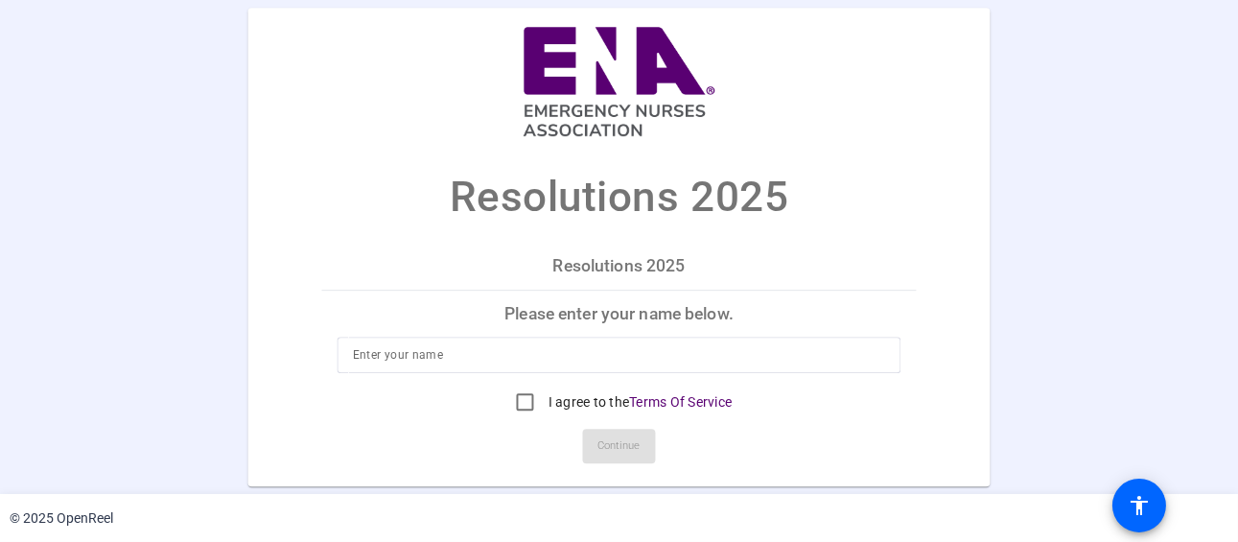
click at [469, 351] on input at bounding box center [619, 354] width 533 height 23
type input "[PERSON_NAME]"
click at [516, 402] on input "I agree to the Terms Of Service" at bounding box center [525, 402] width 38 height 38
checkbox input "true"
click at [609, 446] on span "Continue" at bounding box center [620, 446] width 42 height 29
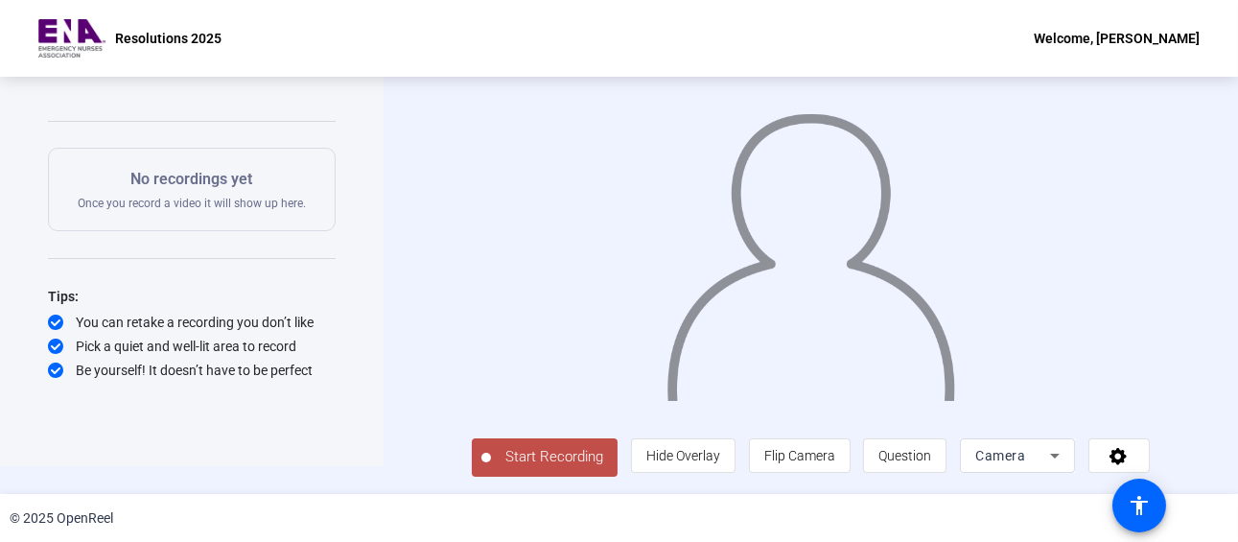
scroll to position [37, 0]
click at [1047, 459] on div "Camera" at bounding box center [1013, 455] width 75 height 23
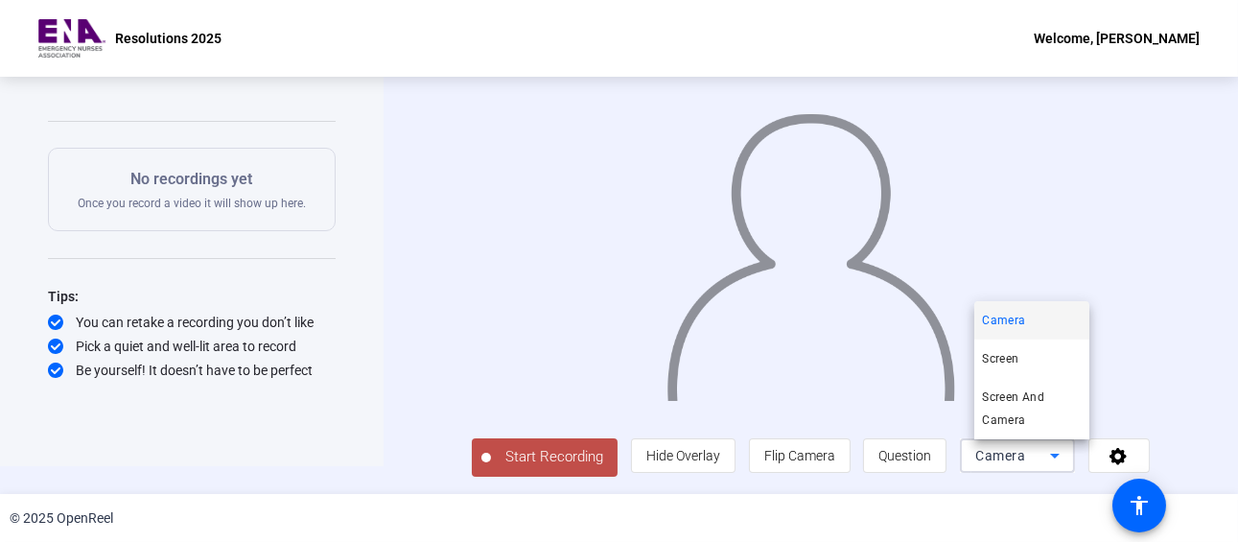
click at [884, 320] on div at bounding box center [619, 271] width 1238 height 542
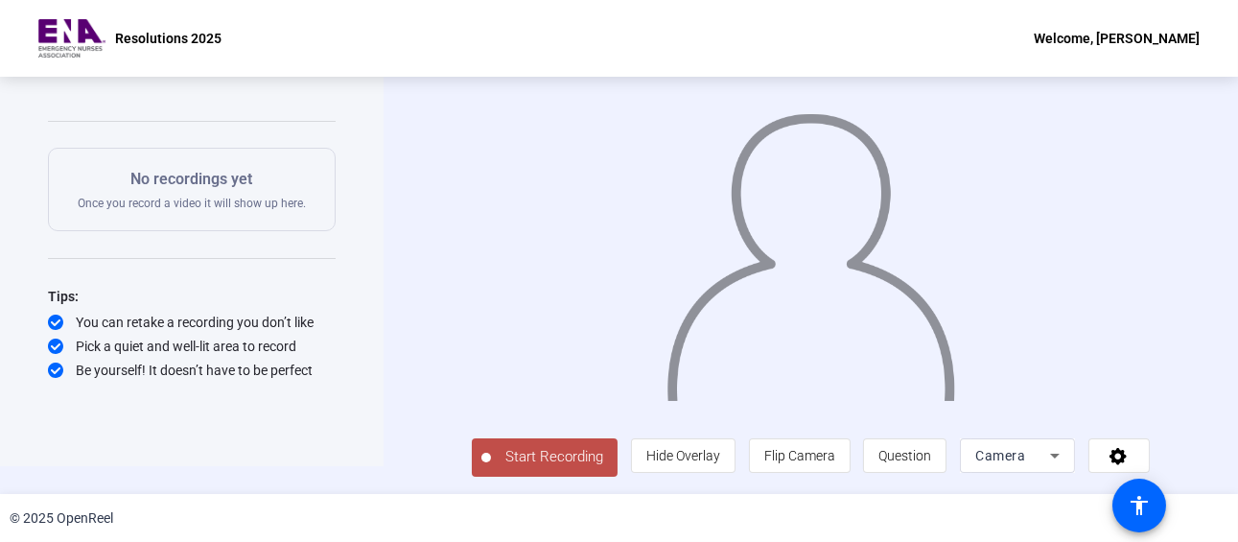
click at [537, 456] on span "Start Recording" at bounding box center [554, 457] width 127 height 22
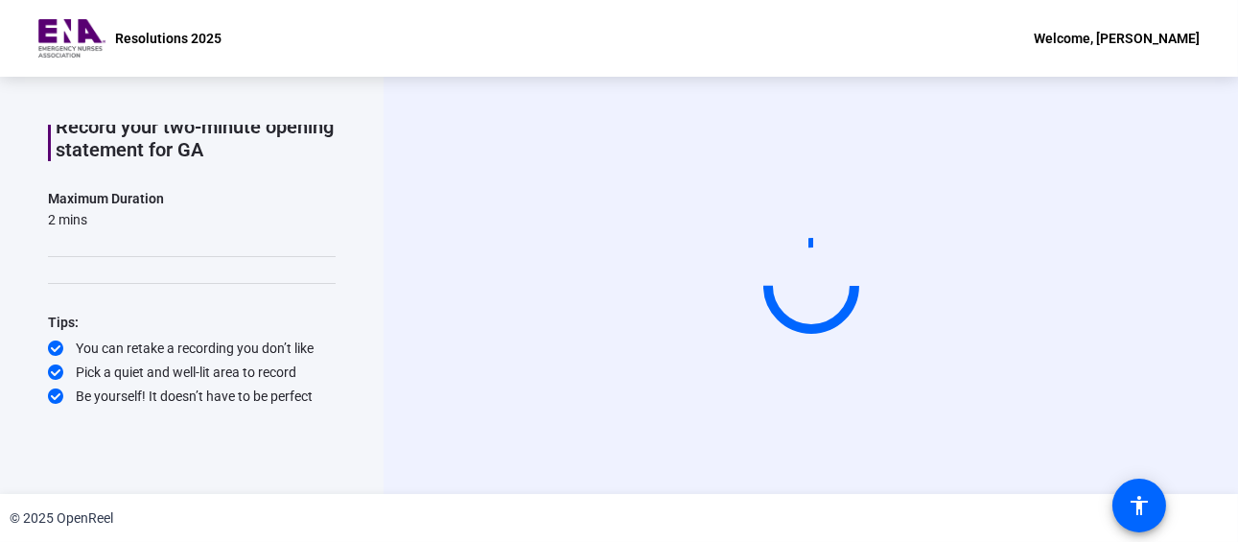
scroll to position [93, 0]
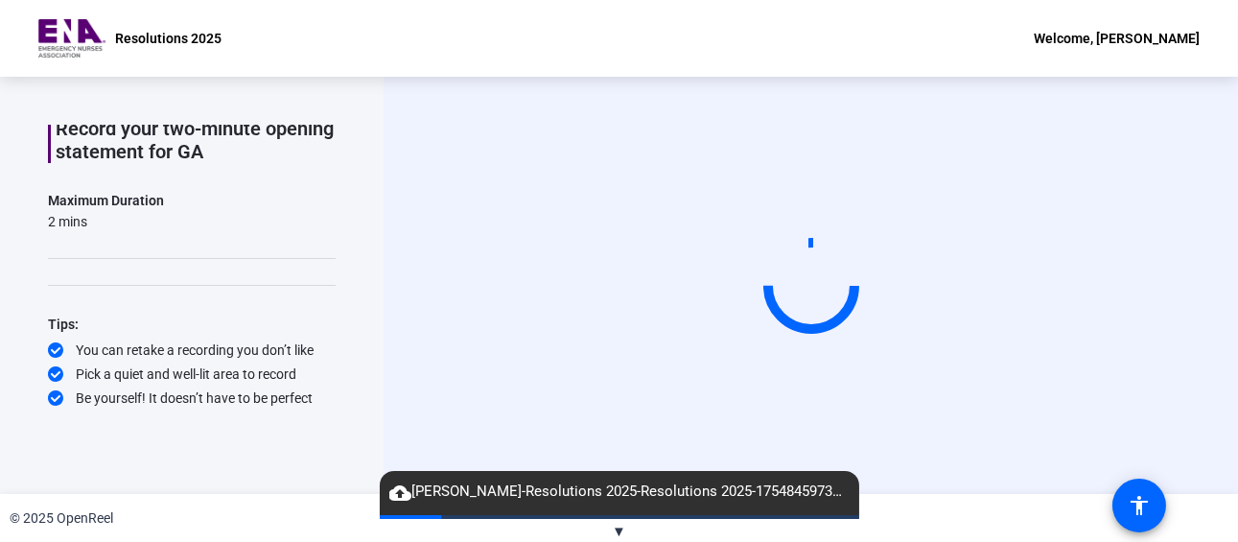
click at [622, 528] on span "▼" at bounding box center [619, 531] width 14 height 17
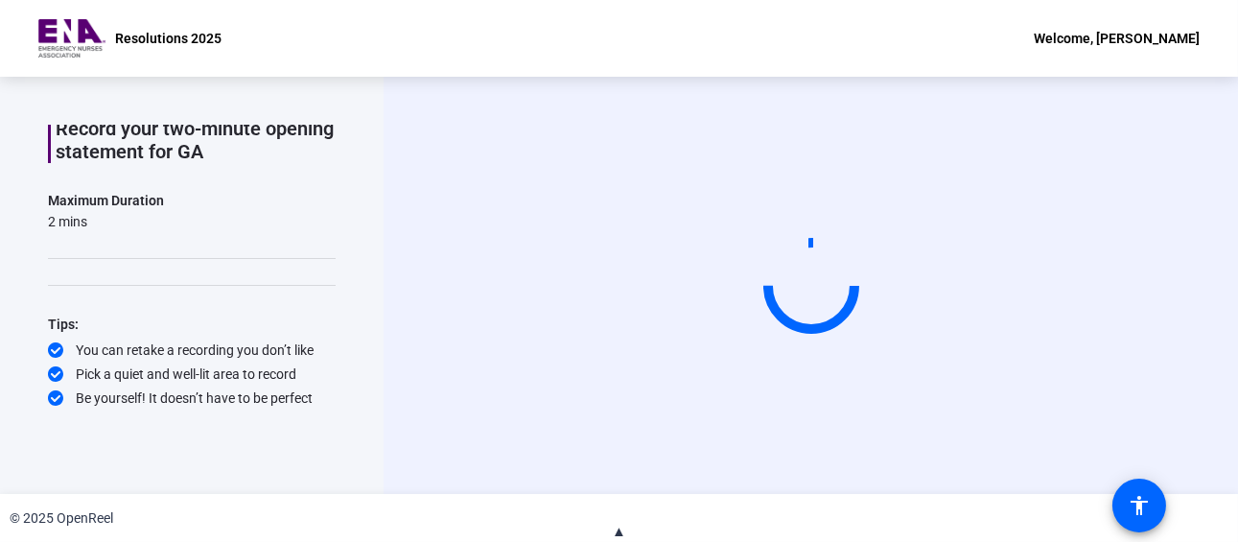
click at [621, 532] on span "▲" at bounding box center [619, 531] width 14 height 17
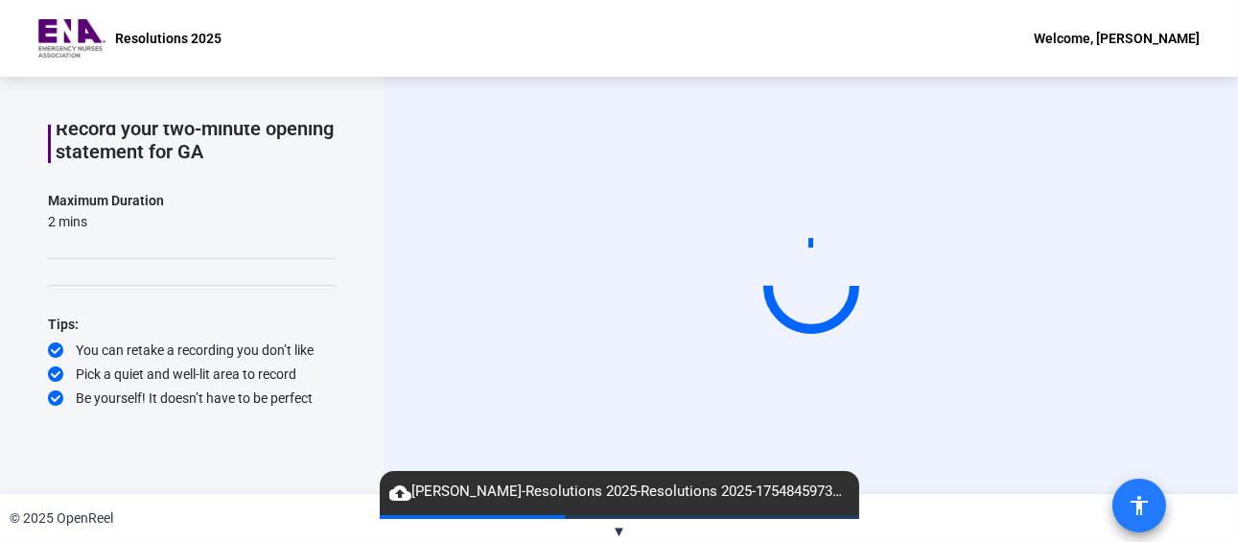
click at [1130, 507] on mat-icon "accessibility" at bounding box center [1139, 505] width 23 height 23
click at [955, 352] on video at bounding box center [812, 285] width 288 height 162
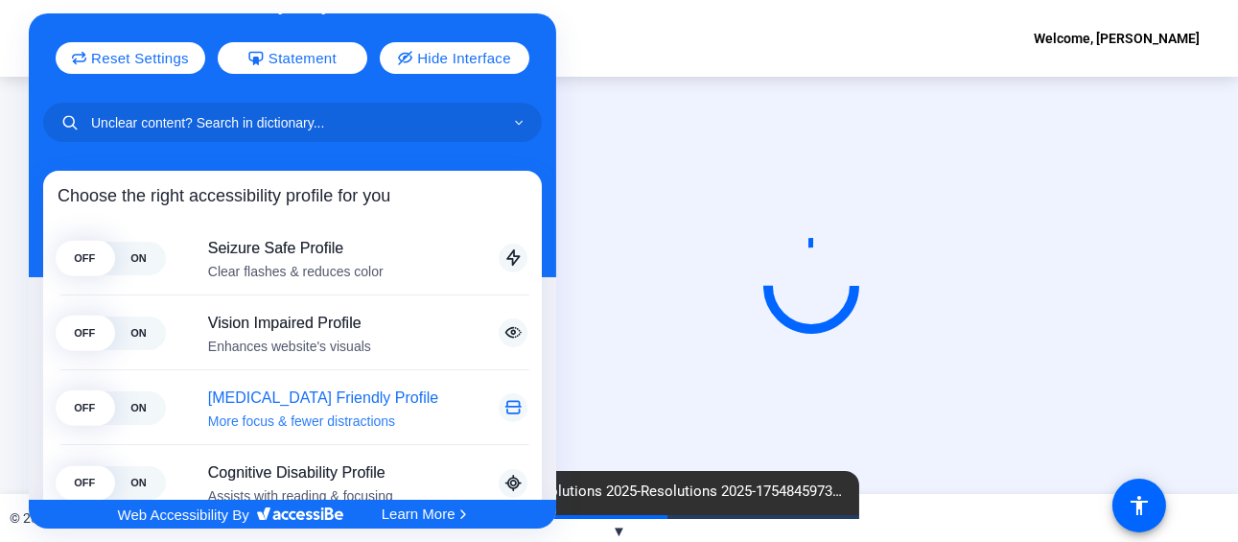
scroll to position [71, 0]
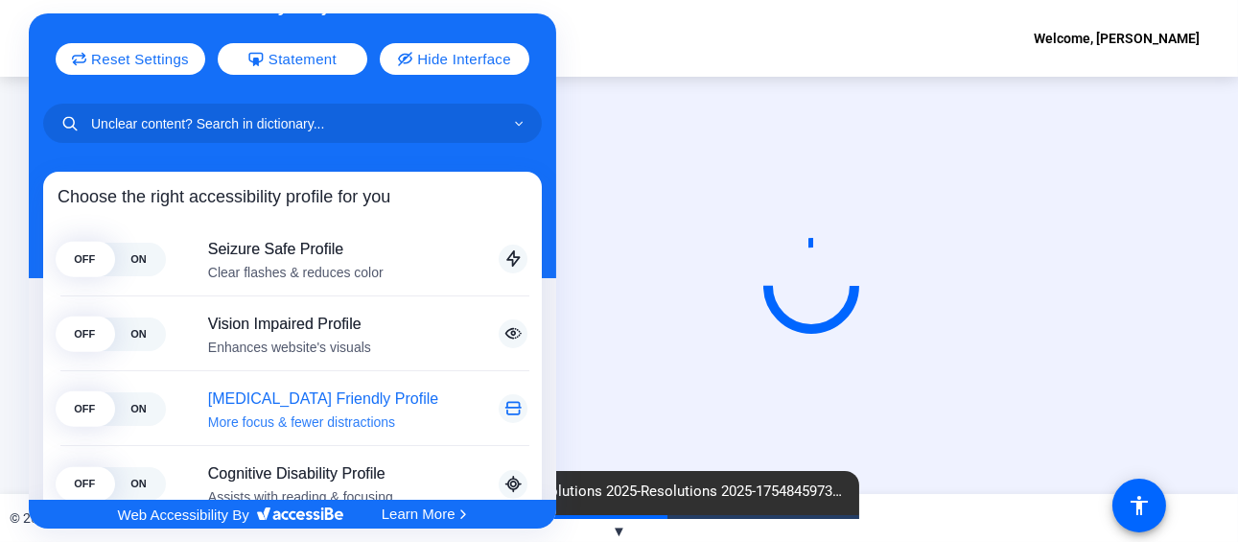
click at [140, 205] on div "Choose the right accessibility profile for you" at bounding box center [293, 197] width 470 height 22
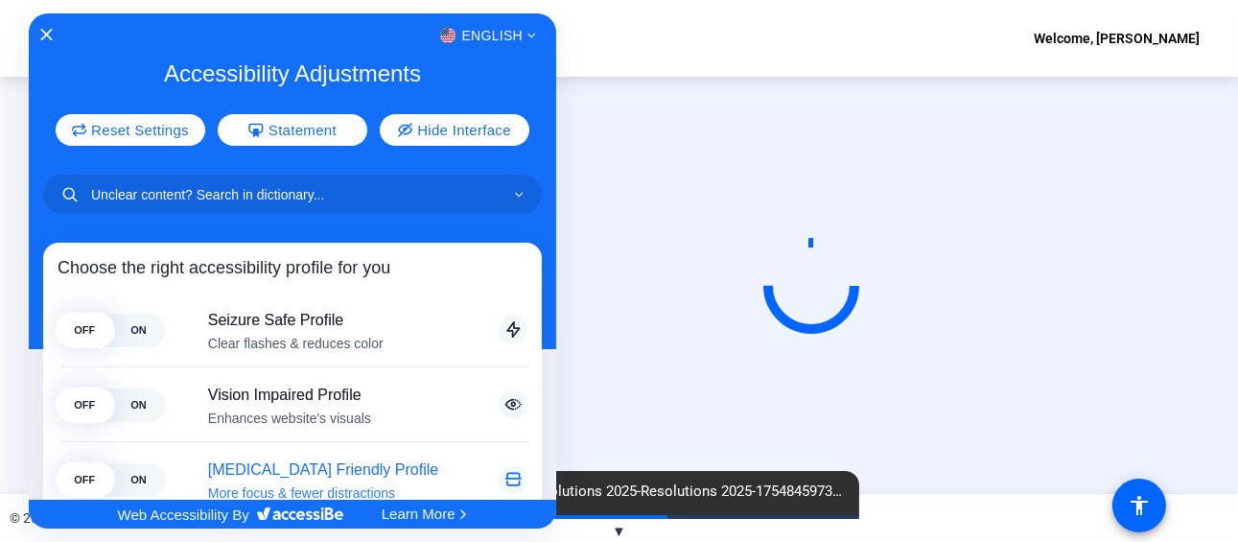
scroll to position [1, 0]
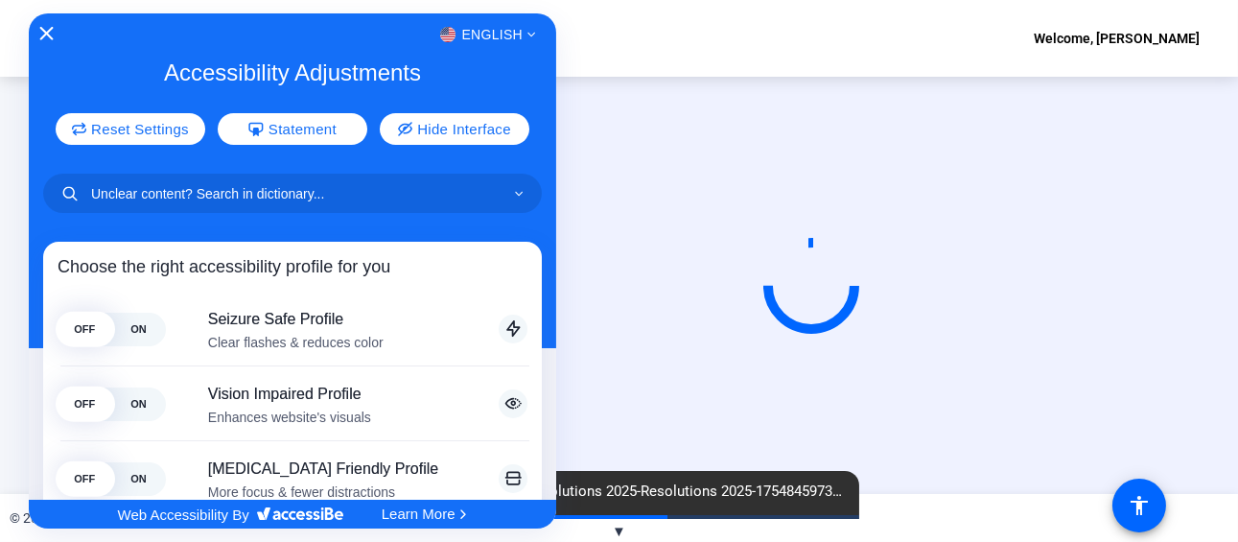
click at [45, 32] on icon "Close Accessibility Interface" at bounding box center [46, 33] width 13 height 13
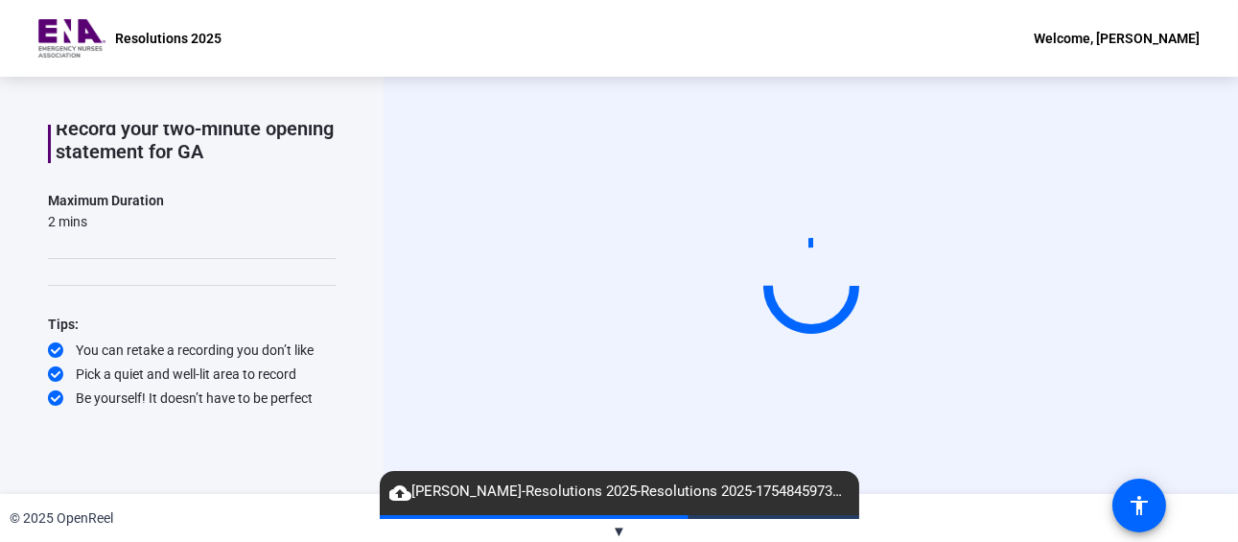
scroll to position [0, 0]
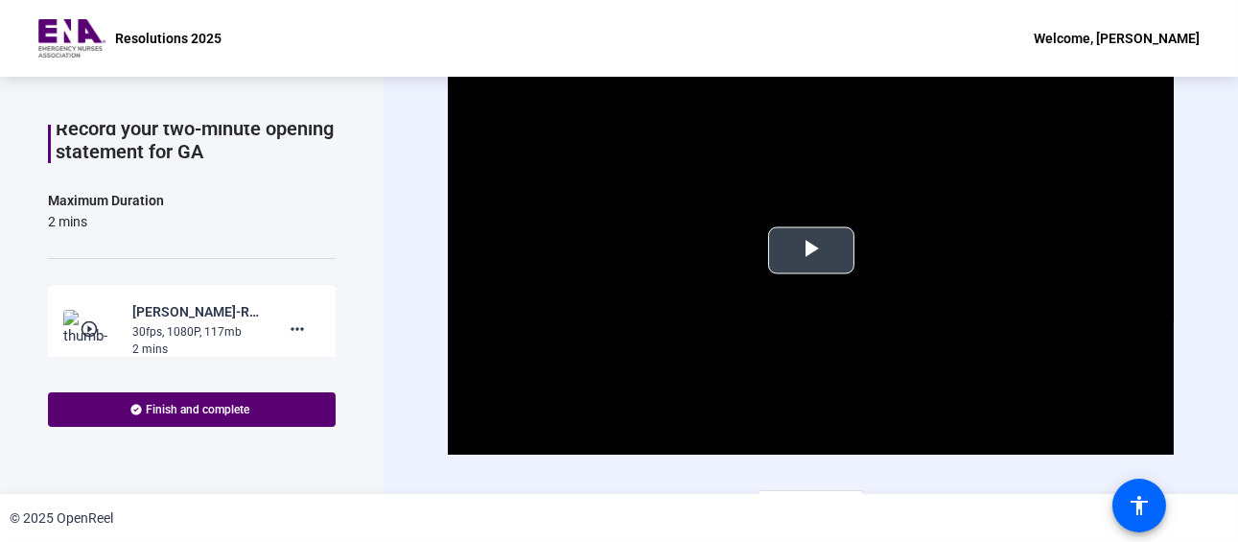
click at [811, 250] on span "Video Player" at bounding box center [811, 250] width 0 height 0
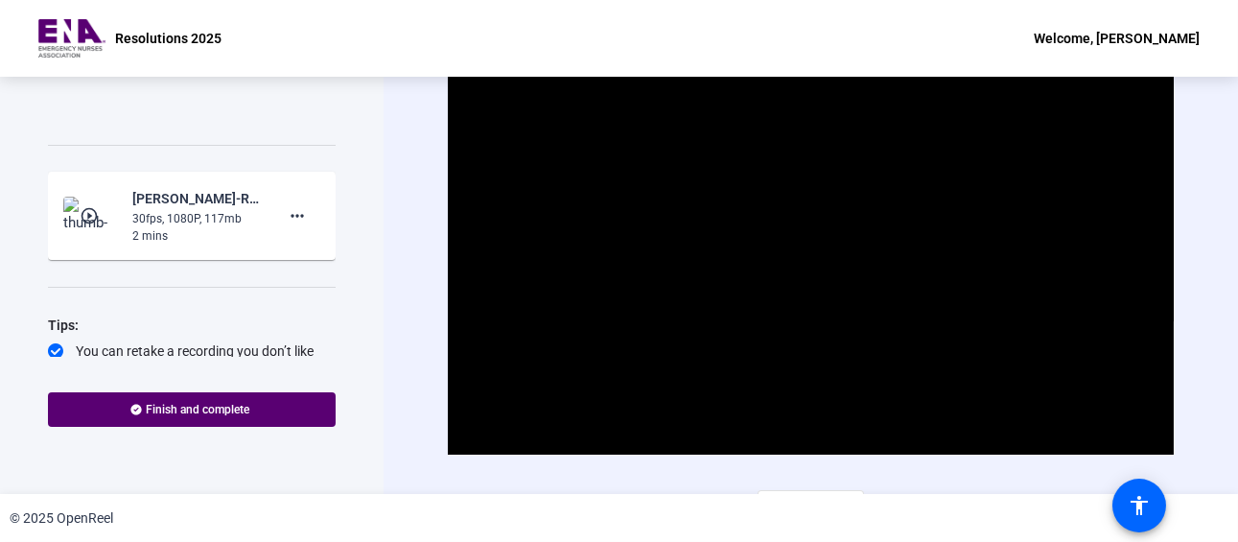
scroll to position [208, 0]
drag, startPoint x: 308, startPoint y: 299, endPoint x: 307, endPoint y: 319, distance: 20.2
click at [307, 319] on div "Record your two-minute opening statement for GA Maximum Duration 2 mins play_ci…" at bounding box center [192, 190] width 288 height 433
click at [288, 211] on mat-icon "more_horiz" at bounding box center [297, 213] width 23 height 23
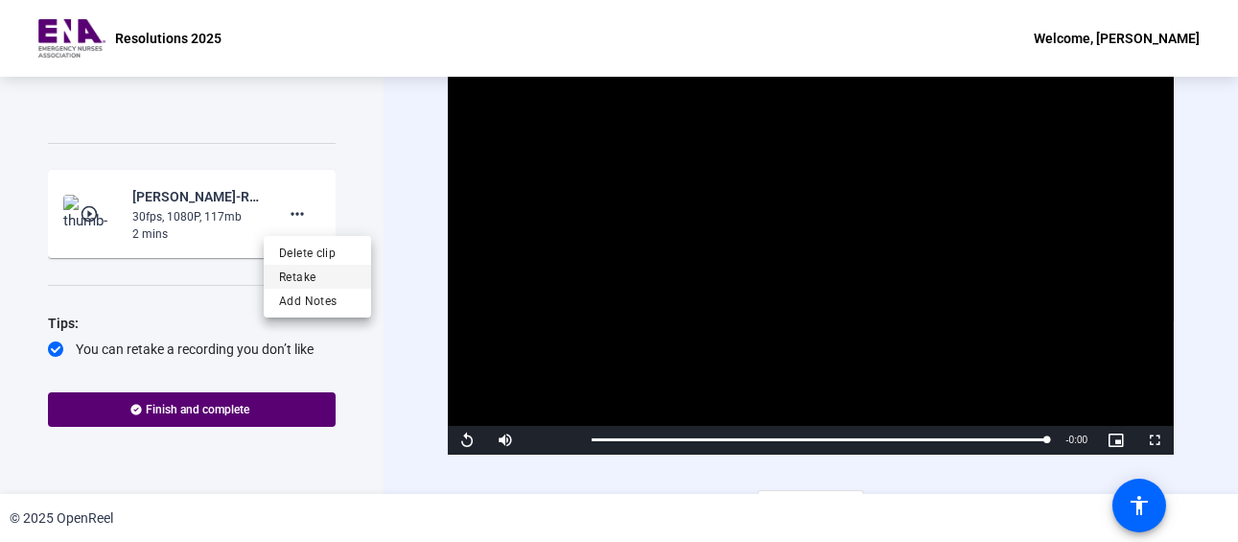
click at [305, 279] on span "Retake" at bounding box center [317, 277] width 77 height 23
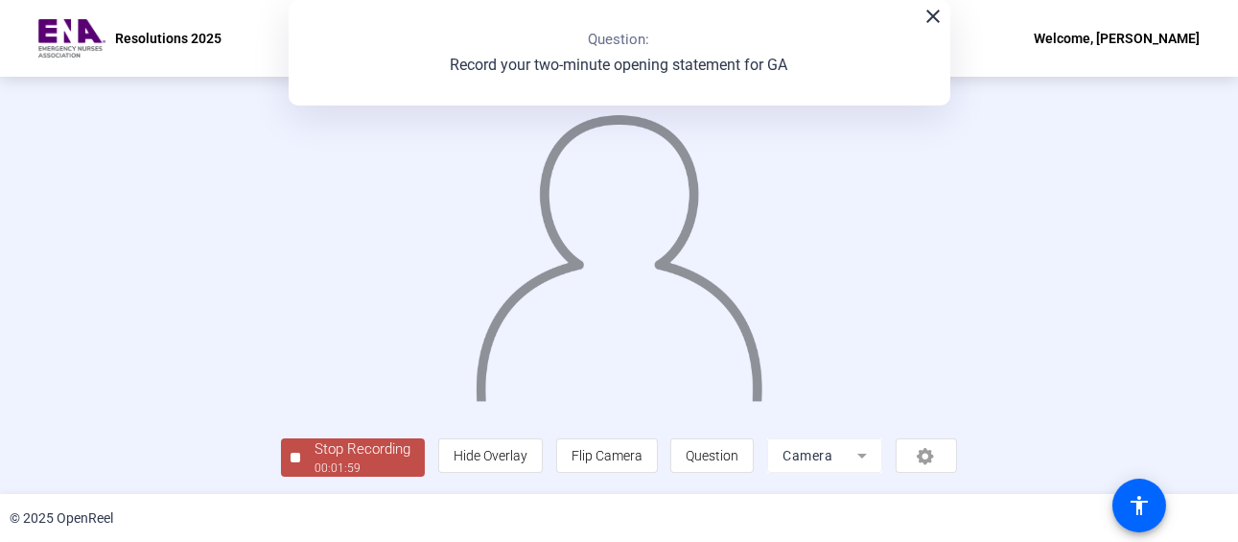
scroll to position [0, 0]
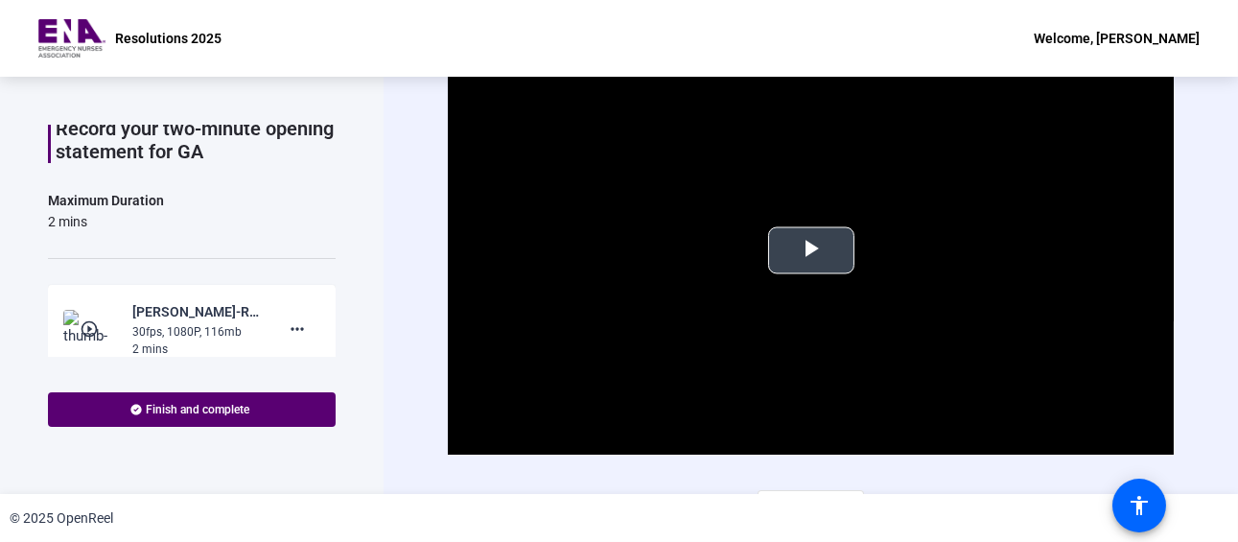
click at [811, 250] on span "Video Player" at bounding box center [811, 250] width 0 height 0
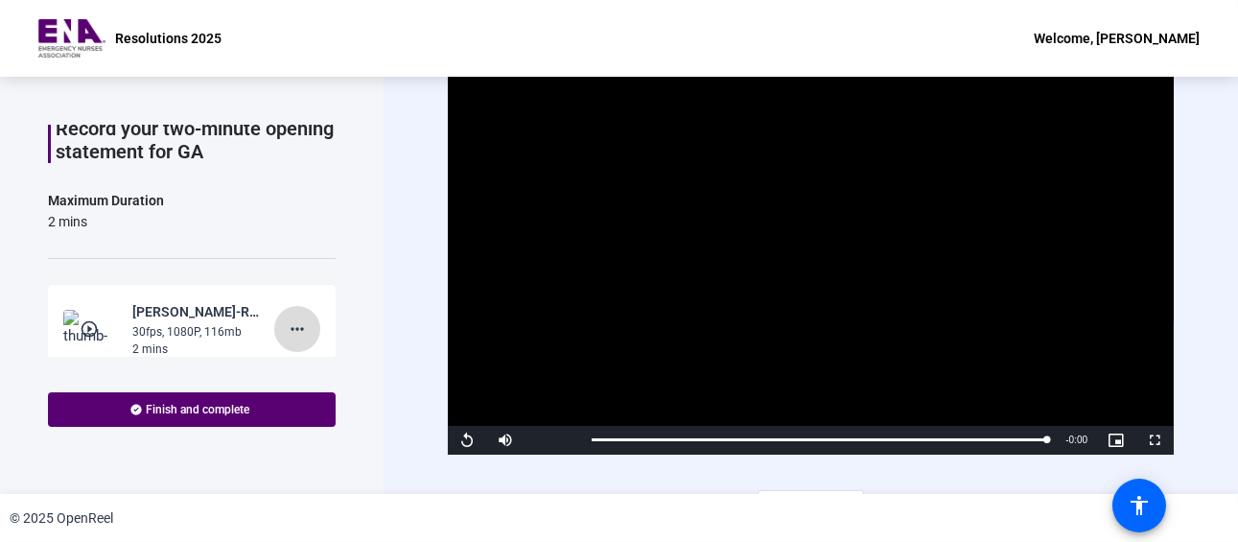
click at [291, 333] on mat-icon "more_horiz" at bounding box center [297, 328] width 23 height 23
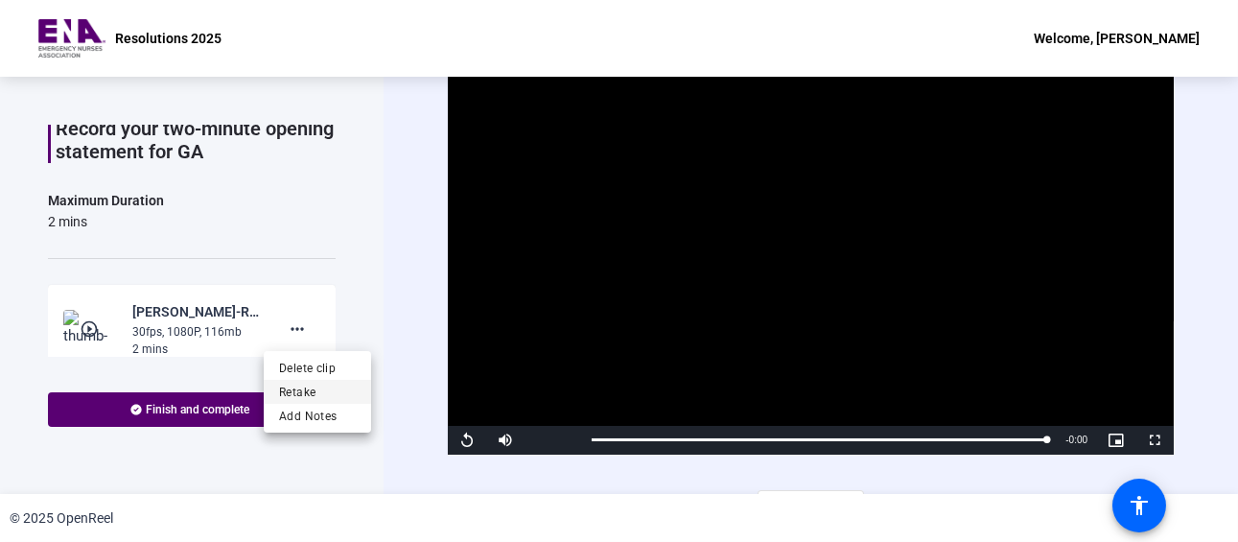
click at [302, 387] on span "Retake" at bounding box center [317, 391] width 77 height 23
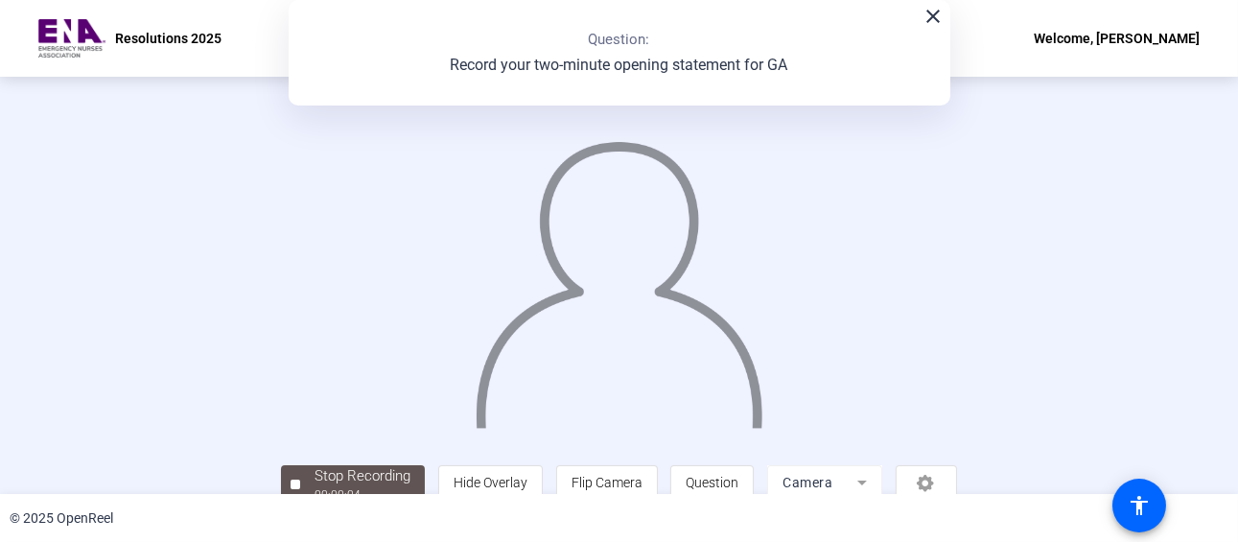
click at [932, 21] on mat-icon "close" at bounding box center [934, 16] width 23 height 23
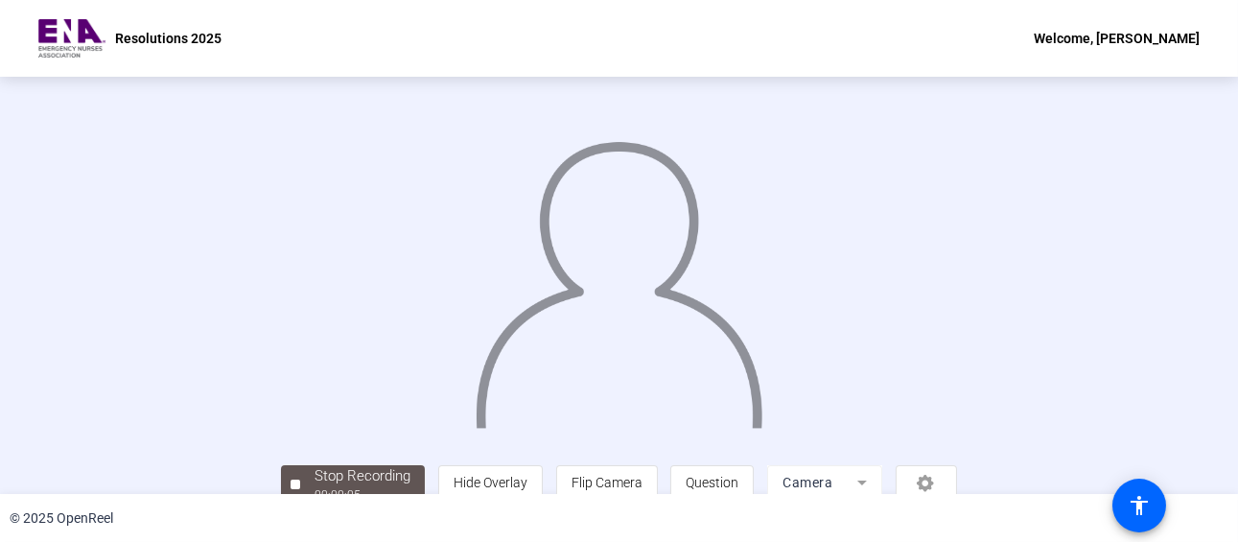
scroll to position [129, 0]
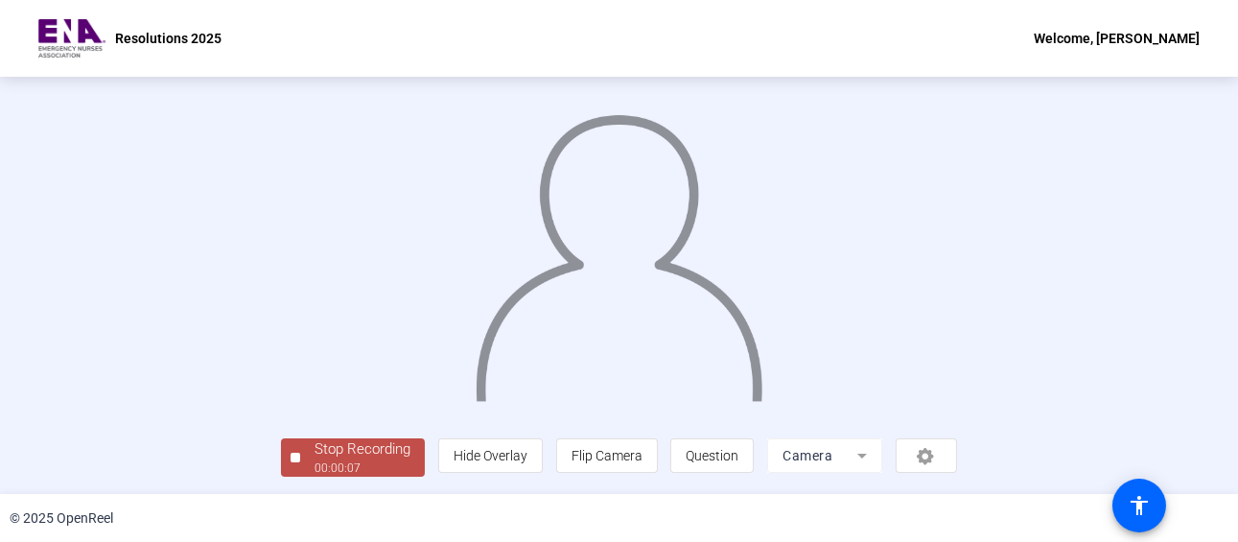
click at [315, 444] on div "Stop Recording" at bounding box center [363, 449] width 96 height 22
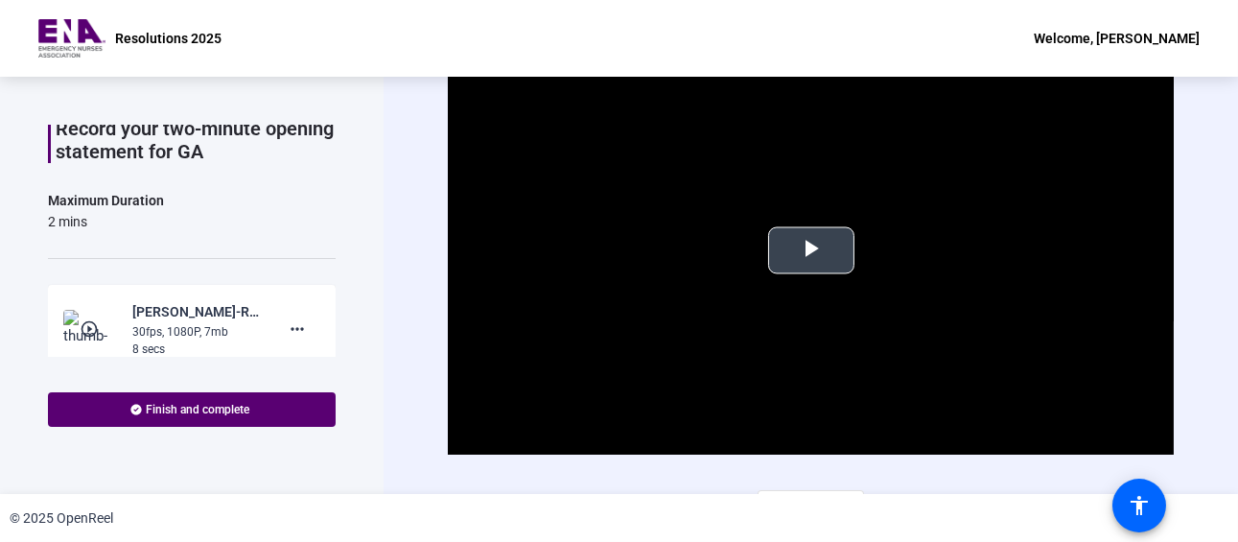
click at [811, 250] on span "Video Player" at bounding box center [811, 250] width 0 height 0
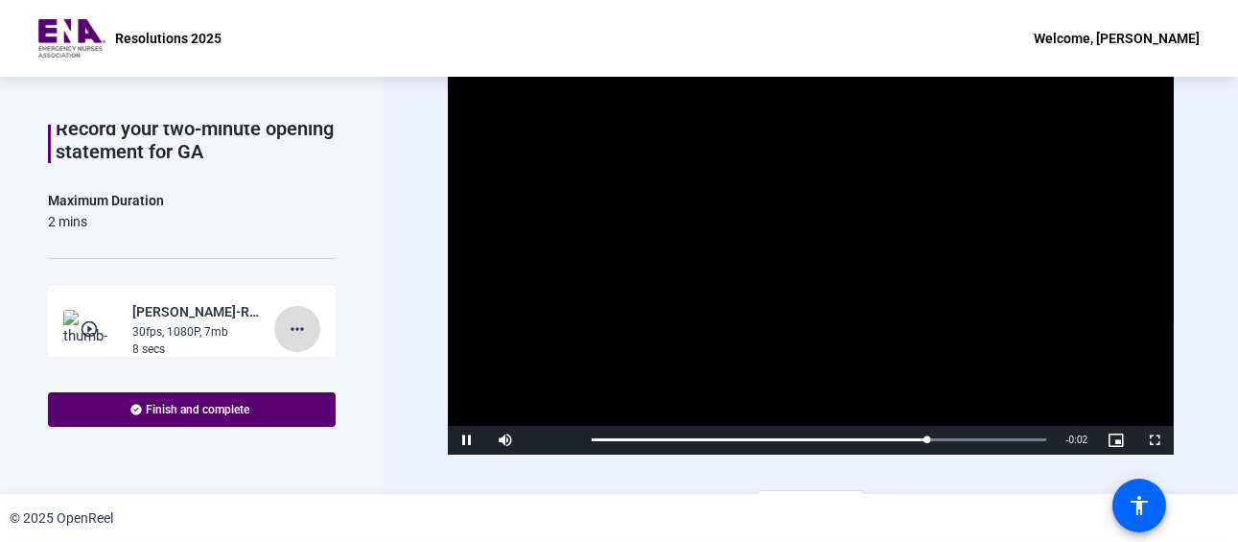
click at [286, 329] on mat-icon "more_horiz" at bounding box center [297, 328] width 23 height 23
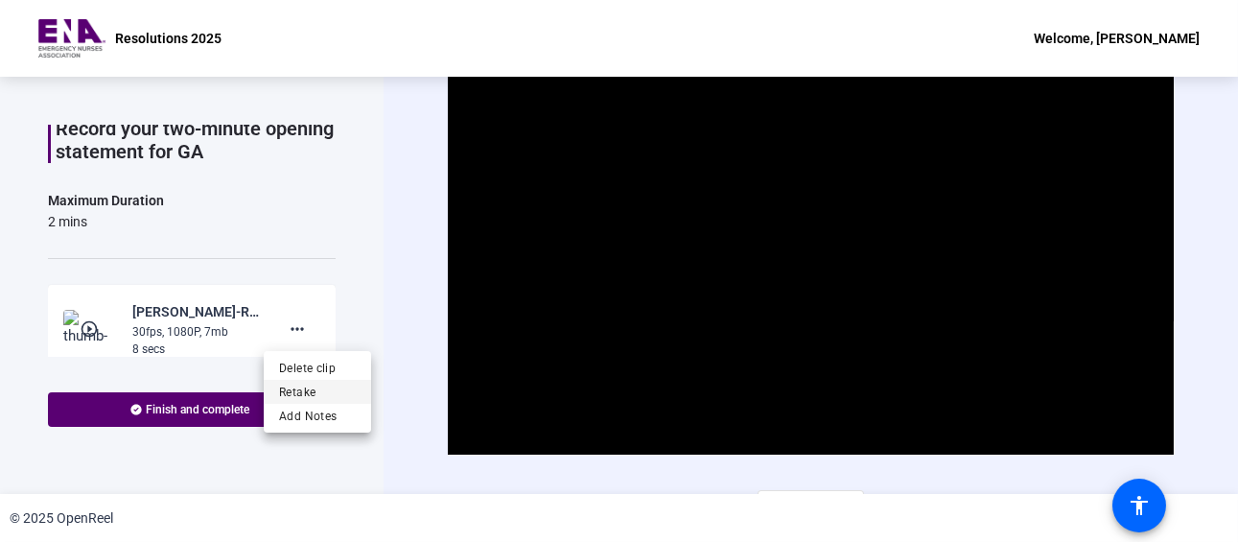
click at [302, 389] on span "Retake" at bounding box center [317, 391] width 77 height 23
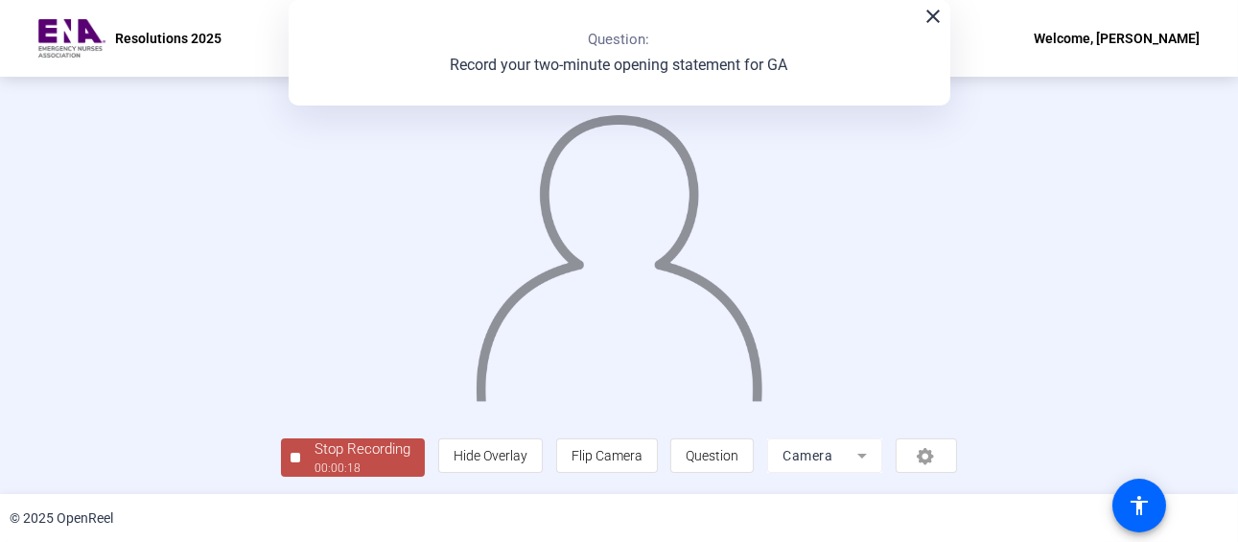
scroll to position [129, 0]
click at [315, 455] on div "Stop Recording" at bounding box center [363, 449] width 96 height 22
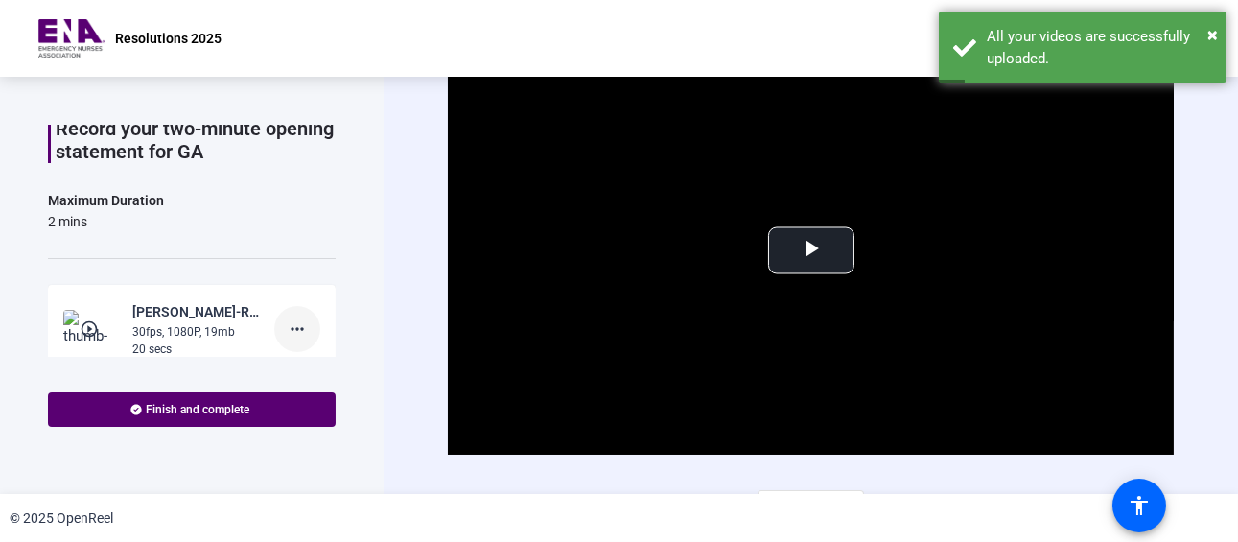
click at [286, 327] on mat-icon "more_horiz" at bounding box center [297, 328] width 23 height 23
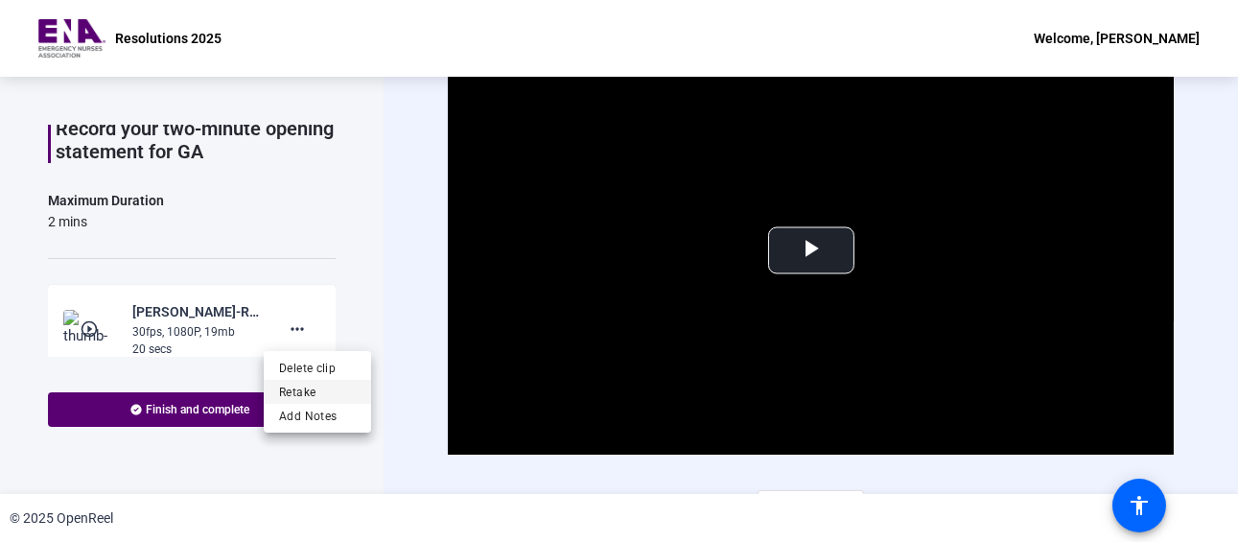
click at [294, 392] on span "Retake" at bounding box center [317, 391] width 77 height 23
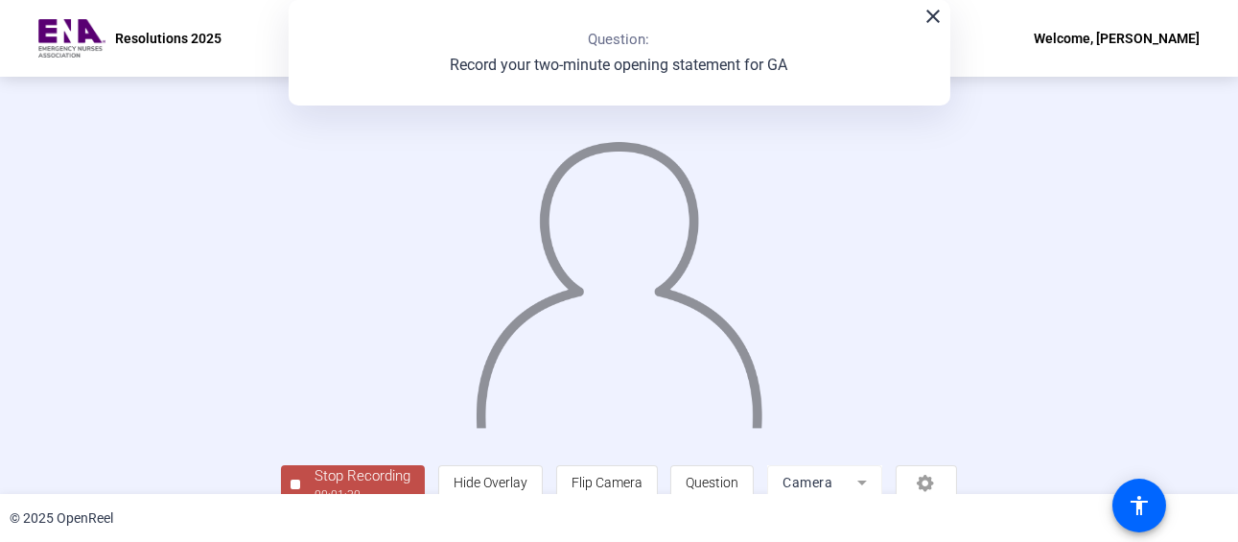
scroll to position [129, 0]
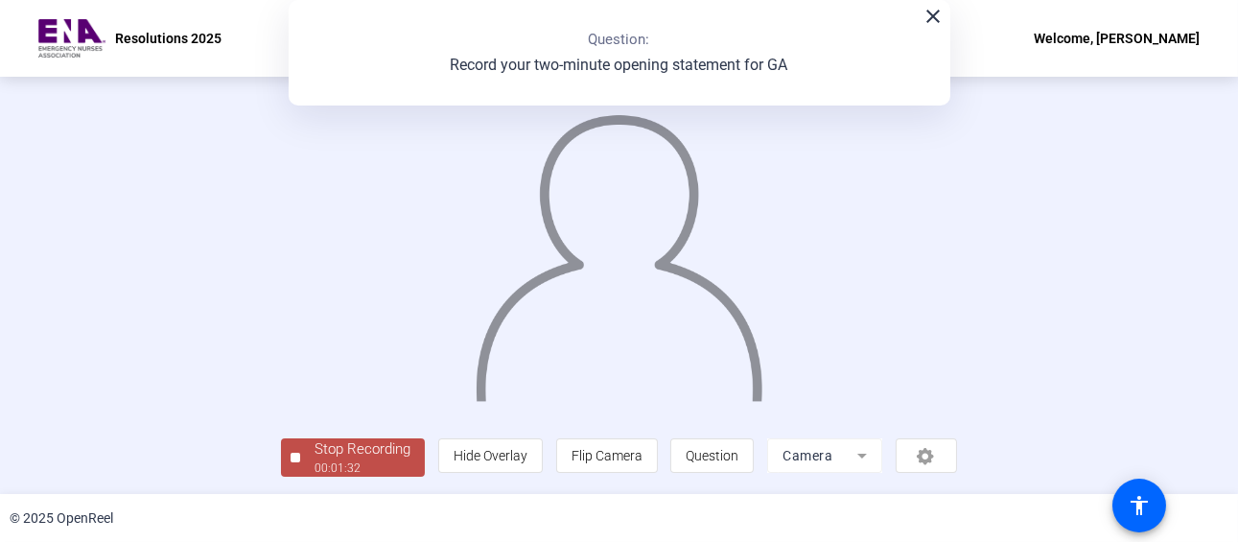
click at [315, 457] on div "Stop Recording" at bounding box center [363, 449] width 96 height 22
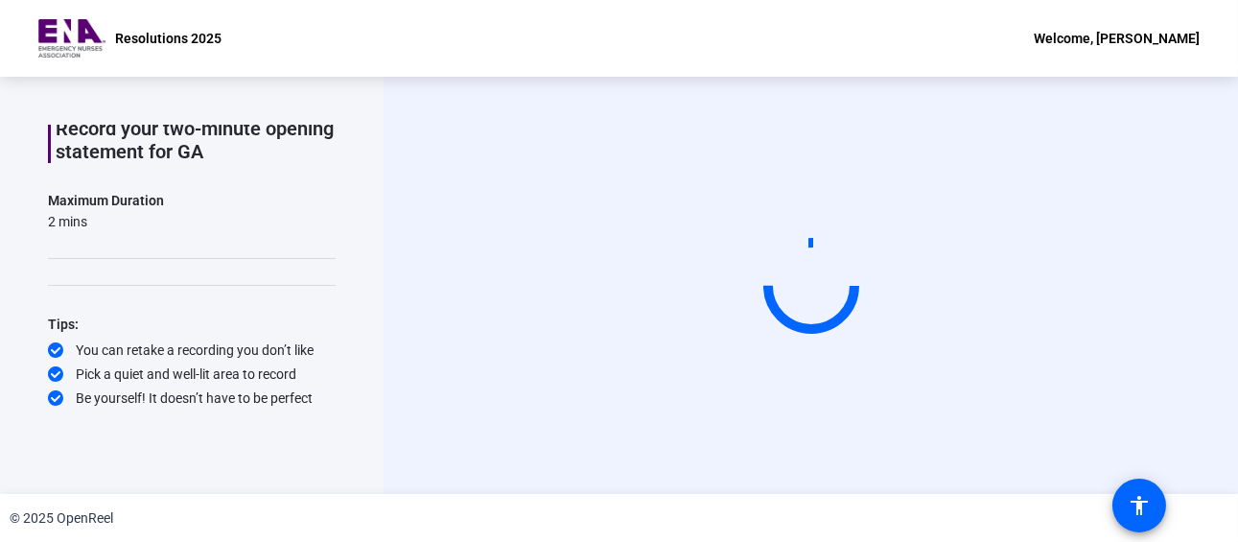
scroll to position [0, 0]
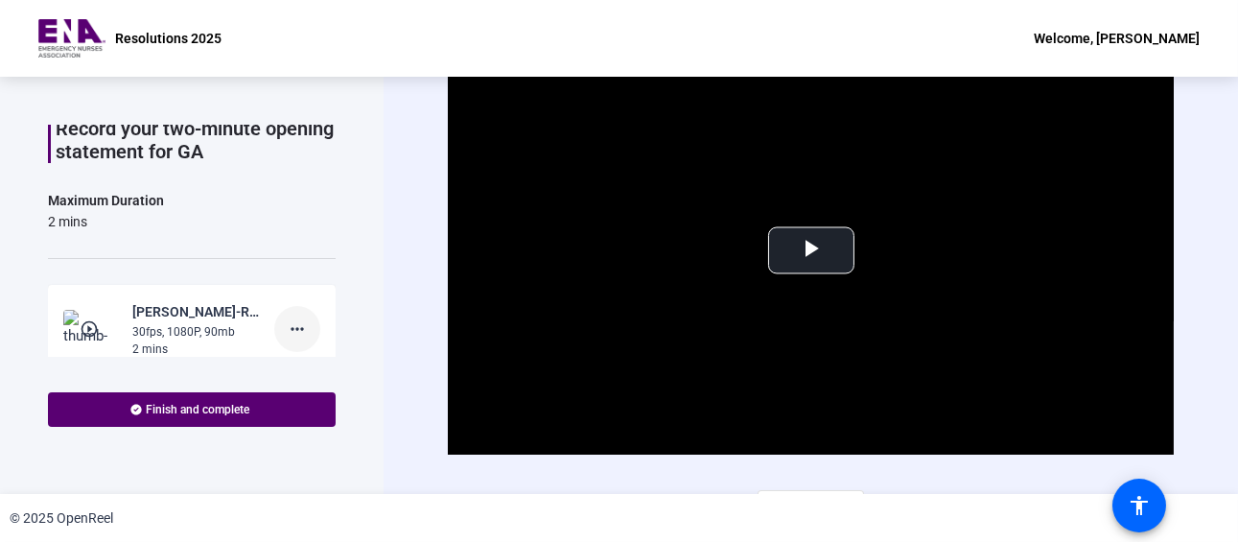
click at [286, 330] on mat-icon "more_horiz" at bounding box center [297, 328] width 23 height 23
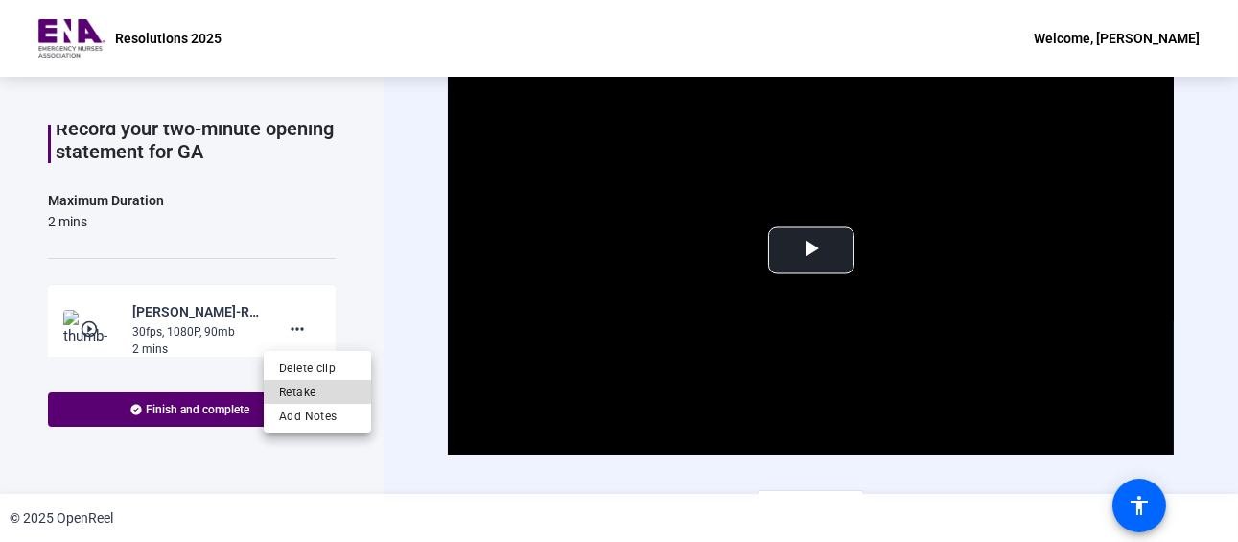
click at [303, 391] on span "Retake" at bounding box center [317, 391] width 77 height 23
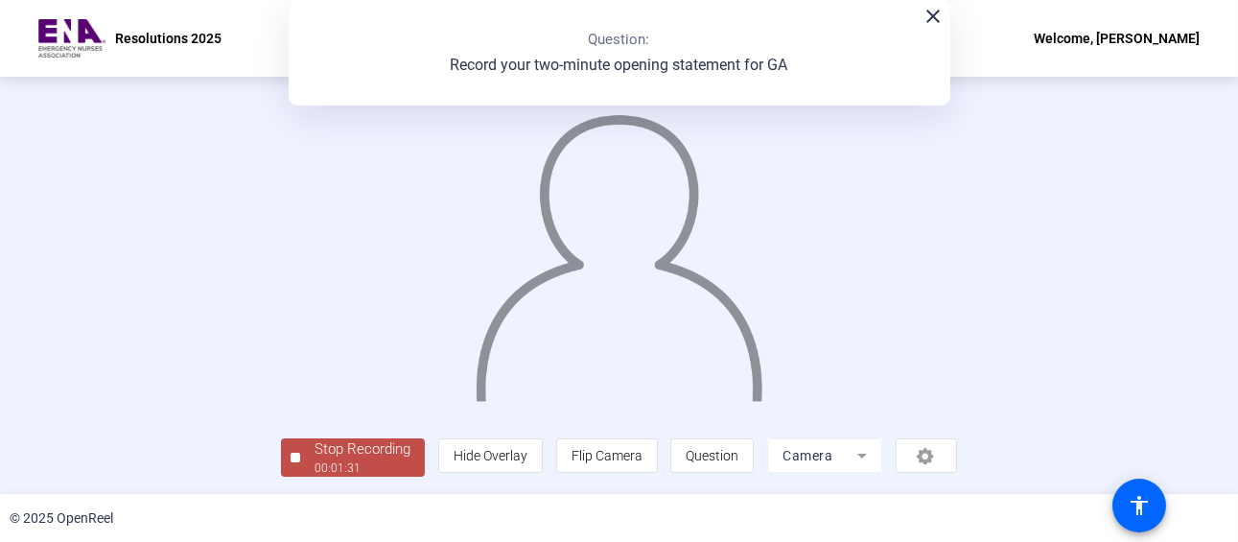
scroll to position [129, 0]
click at [315, 457] on div "Stop Recording" at bounding box center [363, 449] width 96 height 22
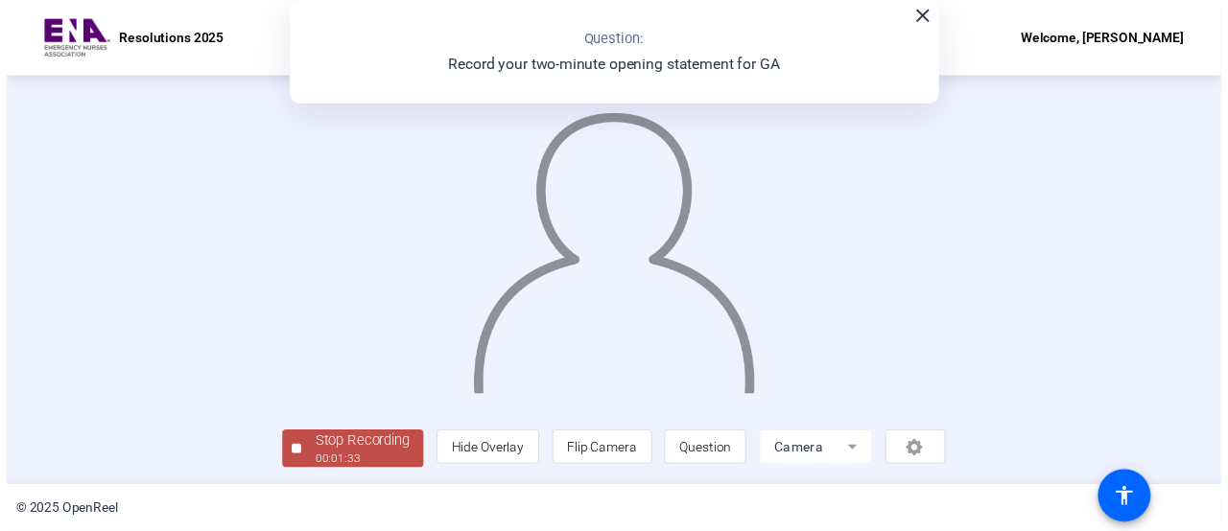
scroll to position [0, 0]
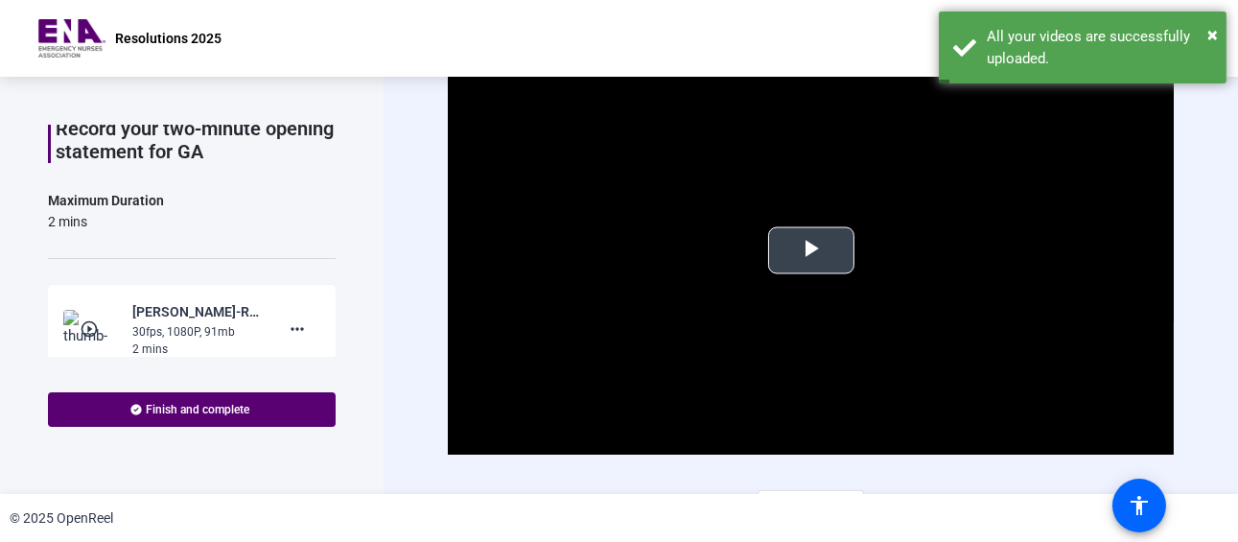
click at [811, 250] on span "Video Player" at bounding box center [811, 250] width 0 height 0
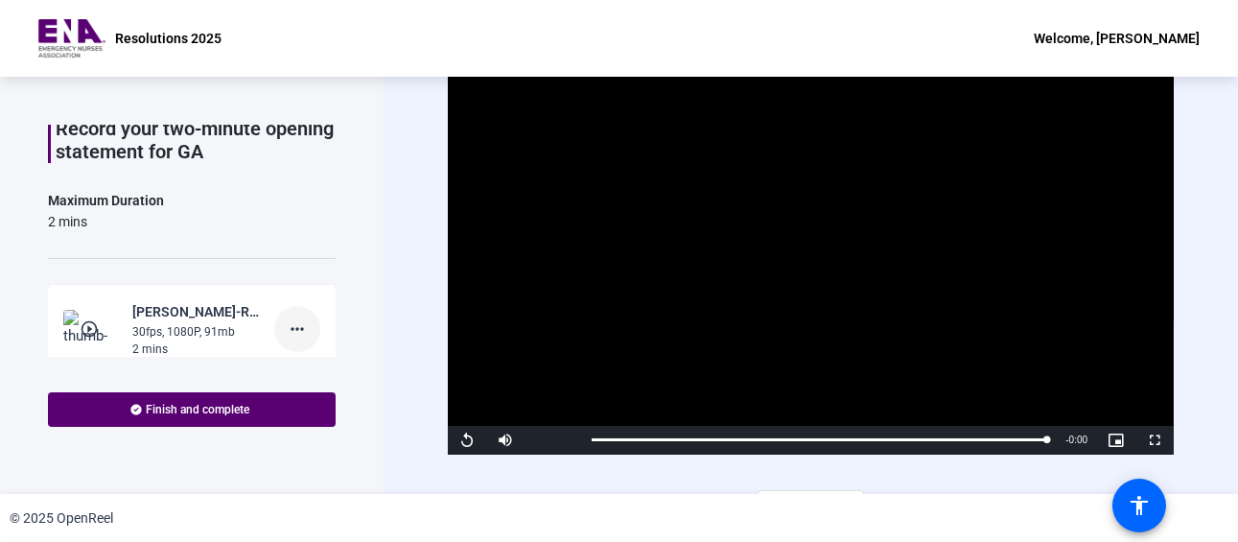
click at [286, 326] on mat-icon "more_horiz" at bounding box center [297, 328] width 23 height 23
click at [283, 391] on span "Retake" at bounding box center [317, 391] width 77 height 23
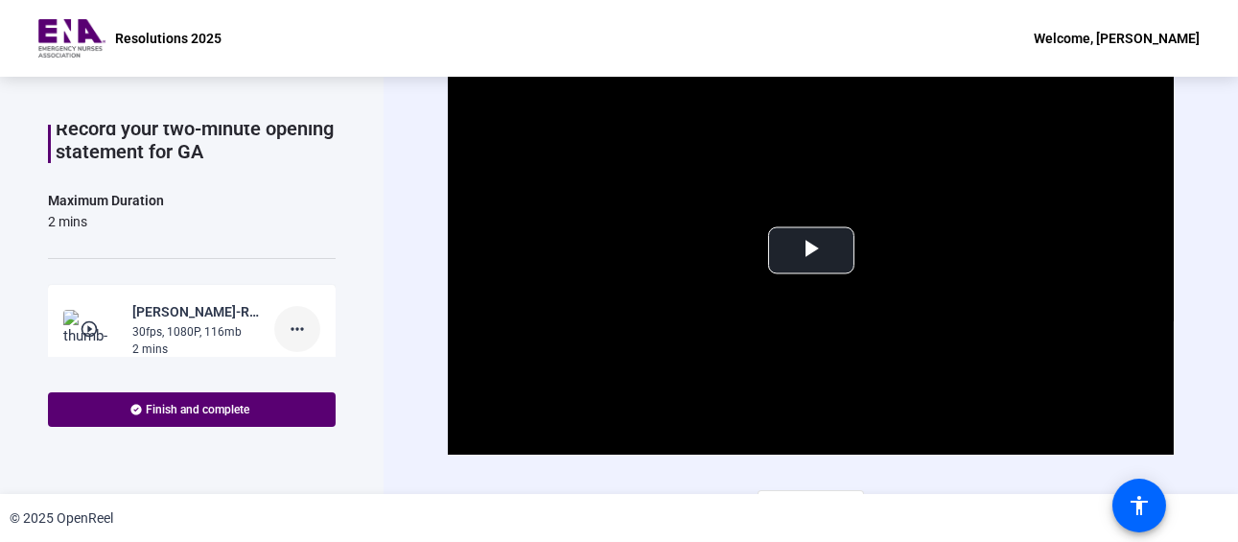
click at [286, 330] on mat-icon "more_horiz" at bounding box center [297, 328] width 23 height 23
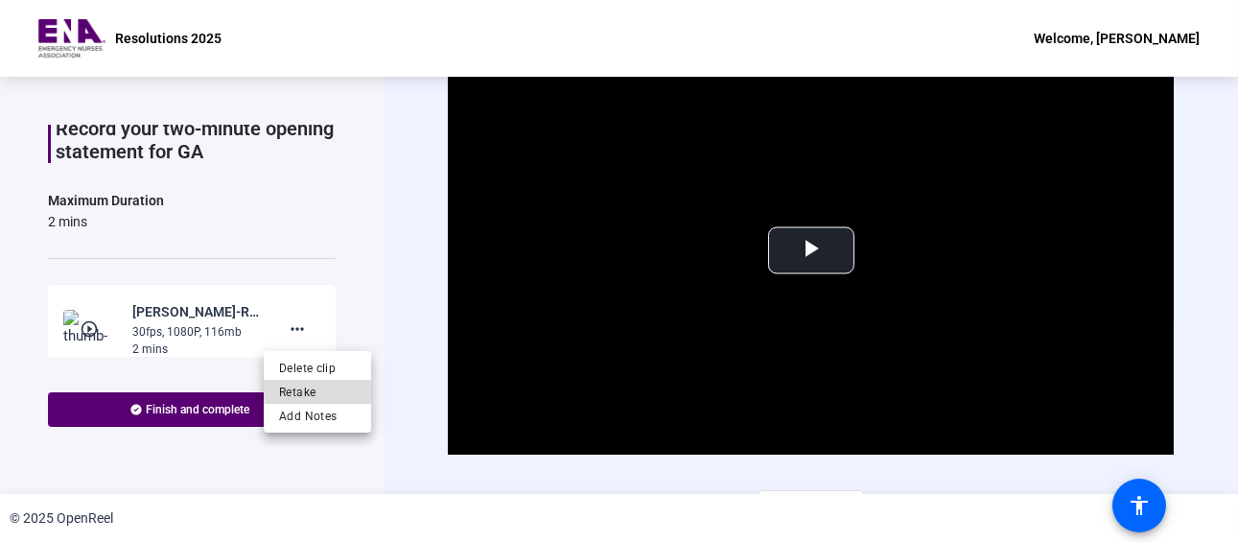
click at [280, 393] on span "Retake" at bounding box center [317, 391] width 77 height 23
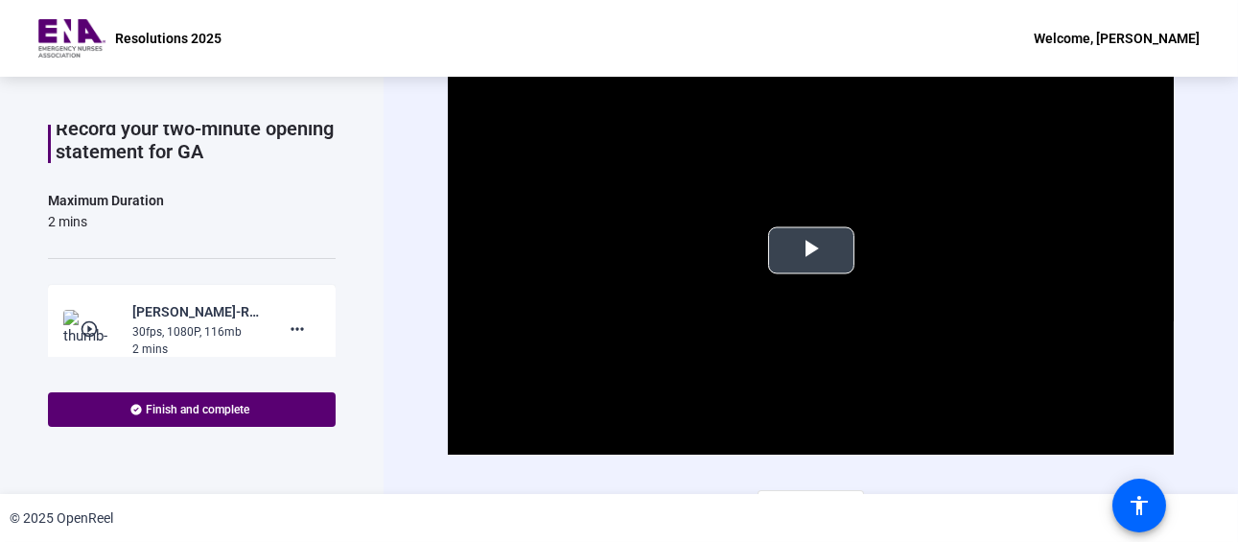
click at [811, 250] on span "Video Player" at bounding box center [811, 250] width 0 height 0
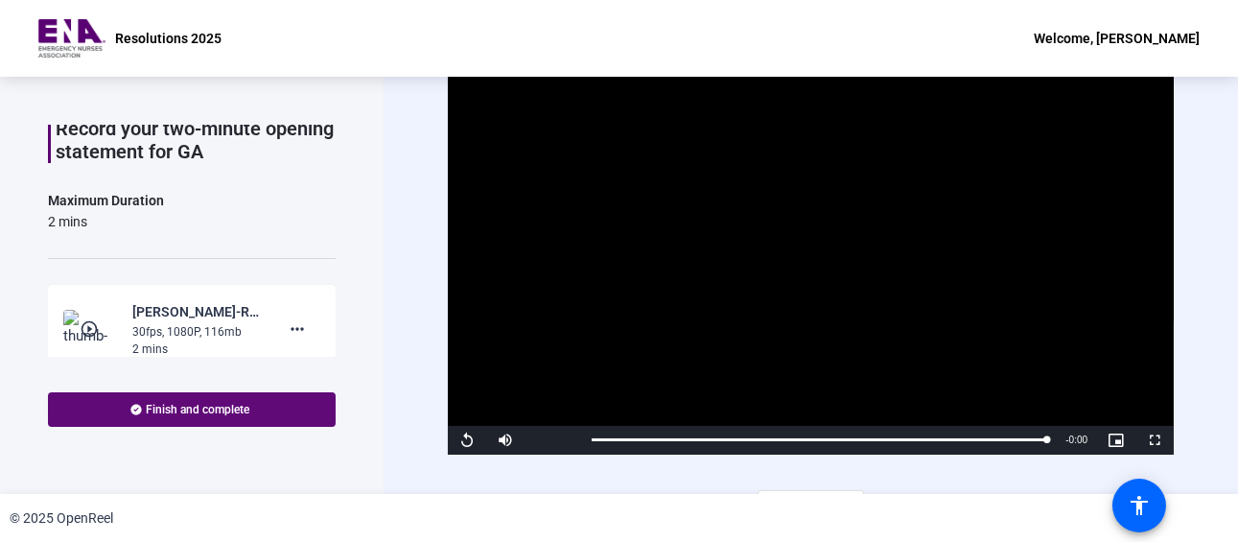
click at [209, 406] on span "Finish and complete" at bounding box center [199, 409] width 104 height 15
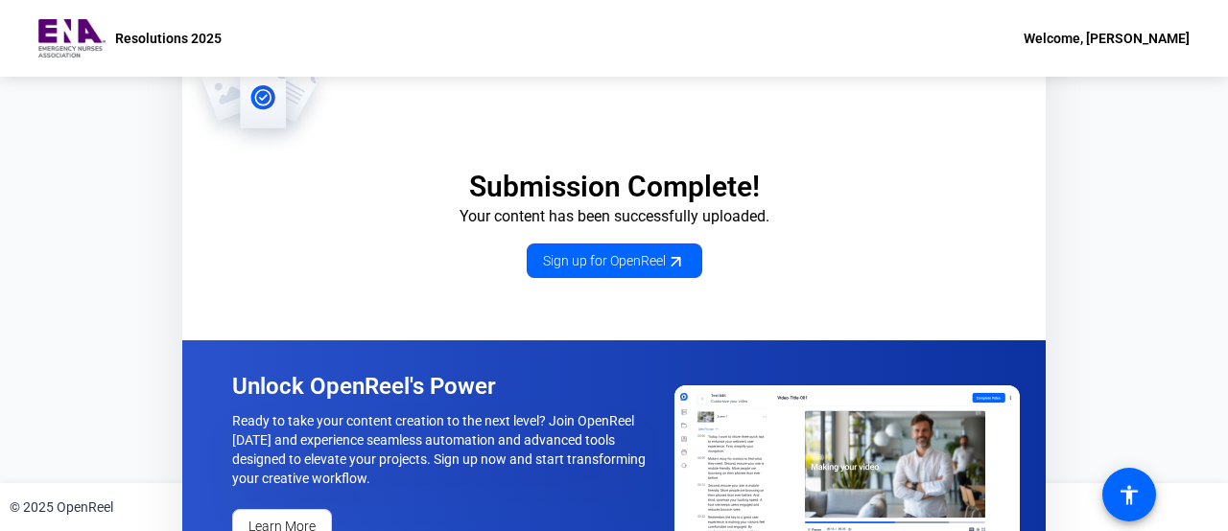
scroll to position [55, 0]
